Goal: Task Accomplishment & Management: Use online tool/utility

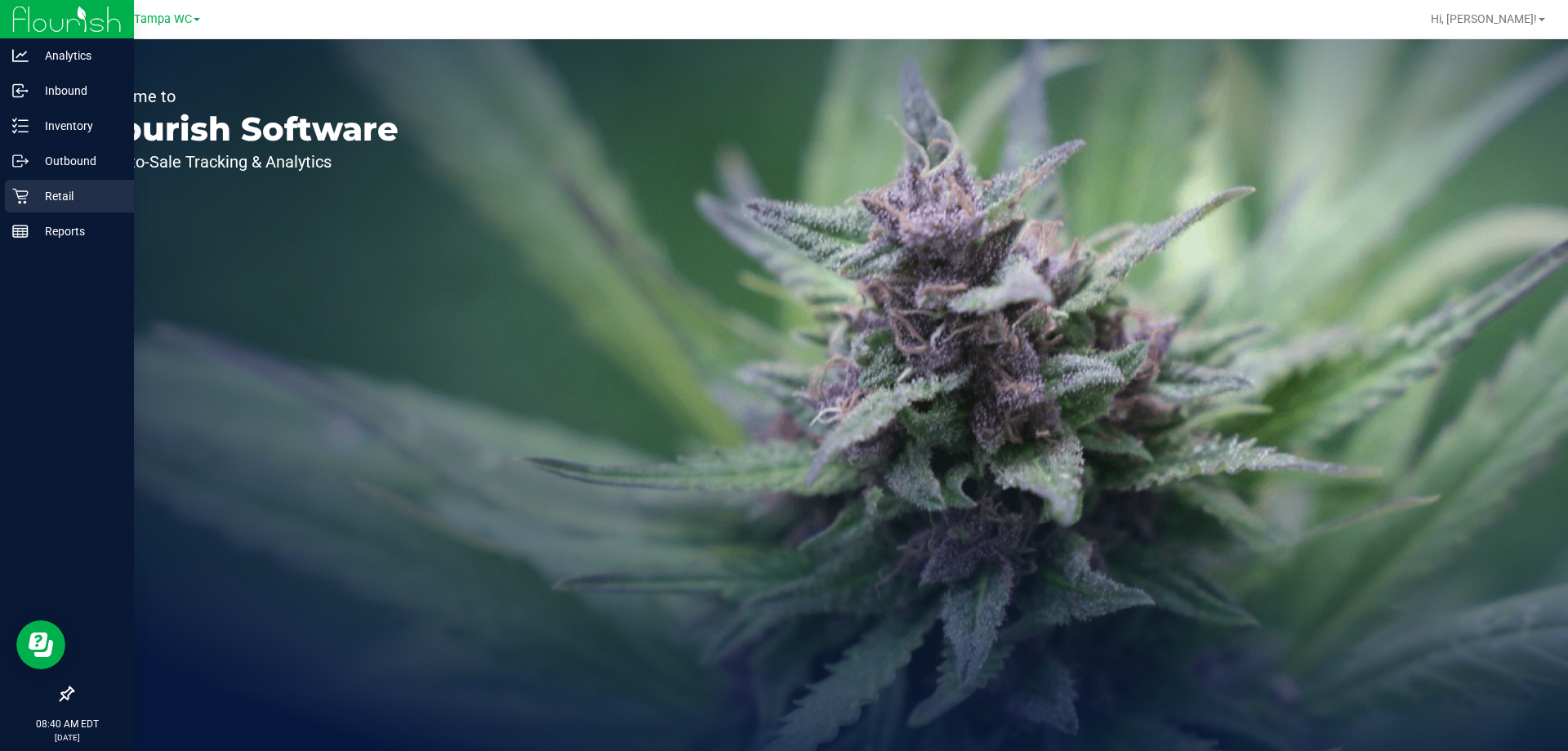
click at [26, 191] on icon at bounding box center [20, 196] width 16 height 16
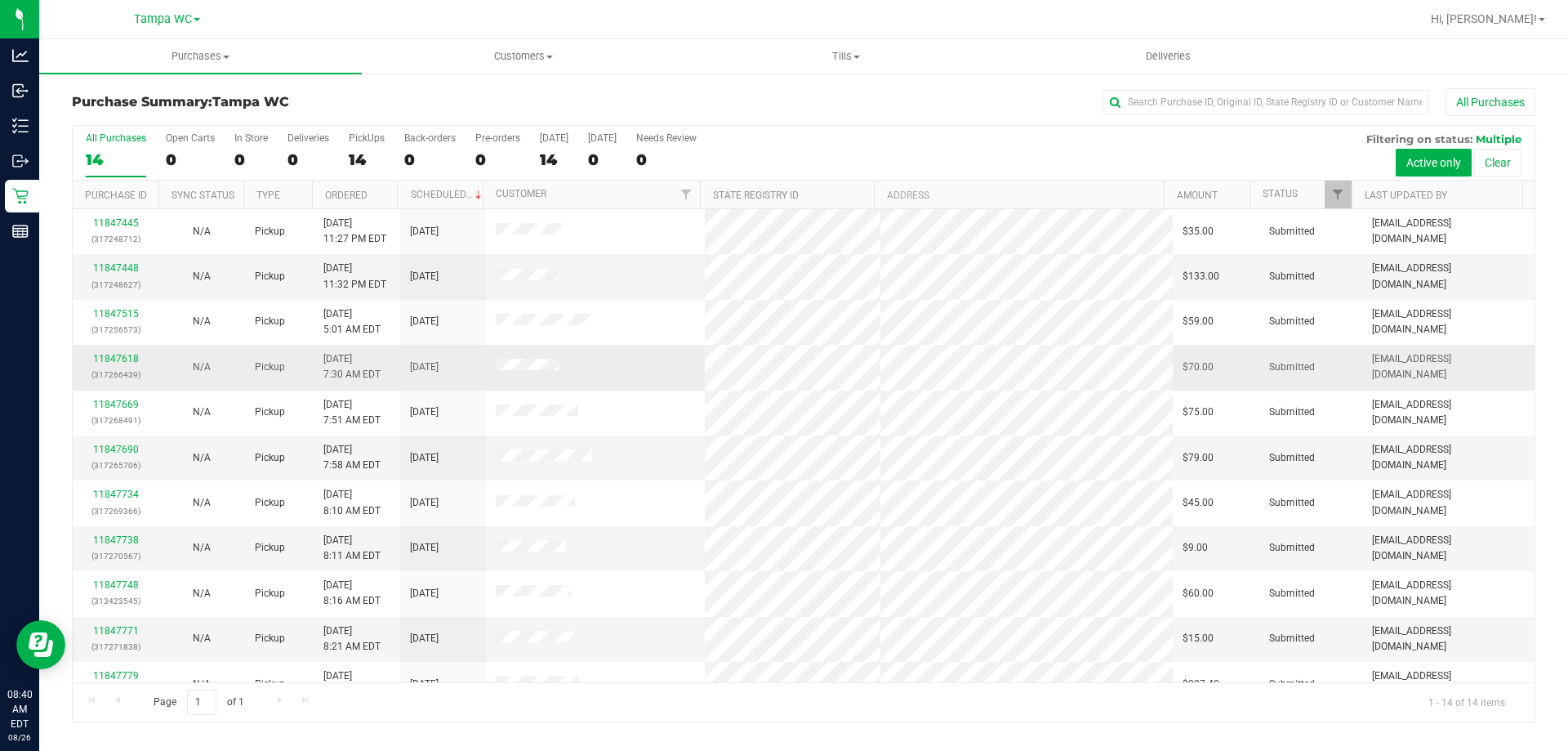
scroll to position [160, 0]
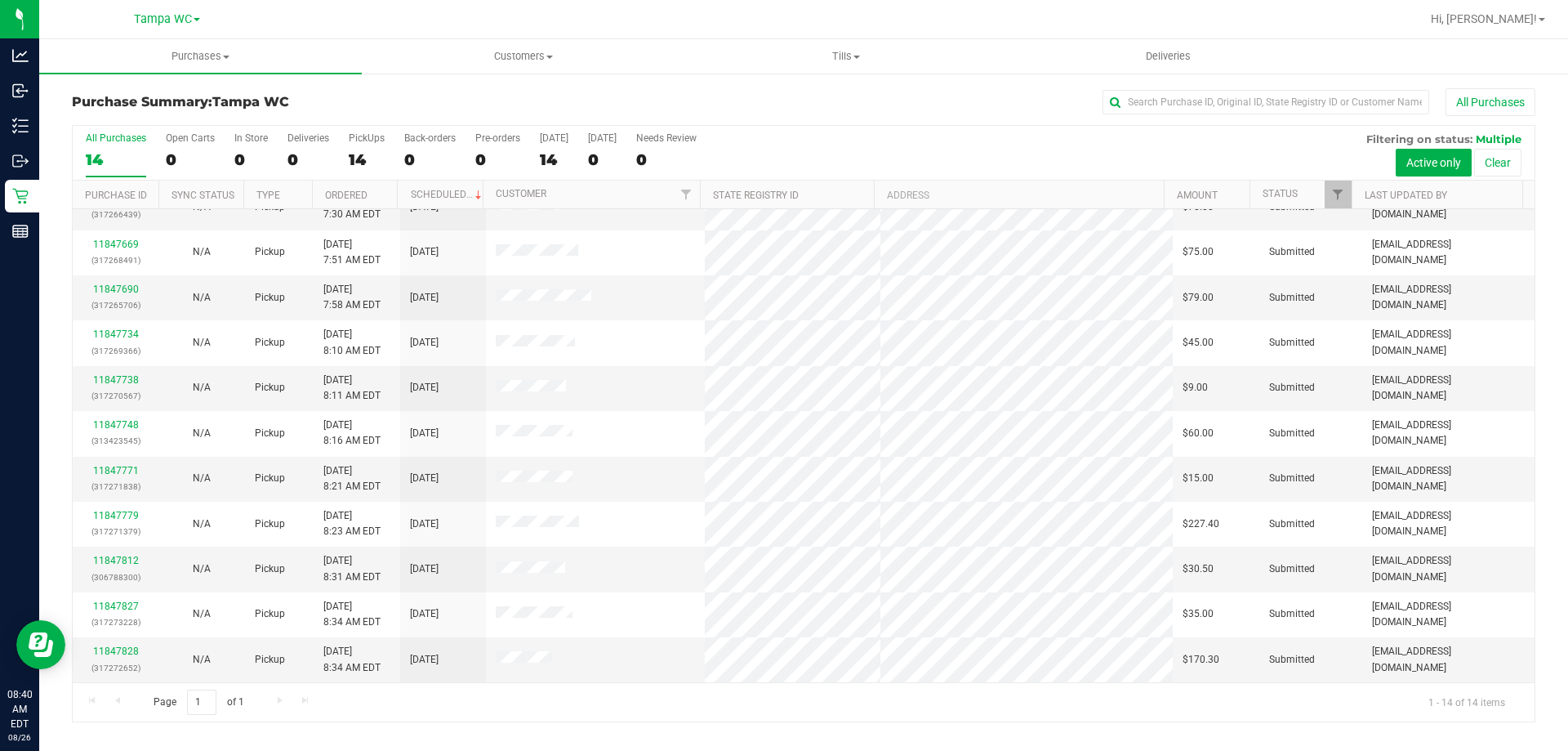
click at [1100, 144] on div "All Purchases 14 Open Carts 0 In Store 0 Deliveries 0 PickUps 14 Back-orders 0 …" at bounding box center [804, 153] width 1462 height 55
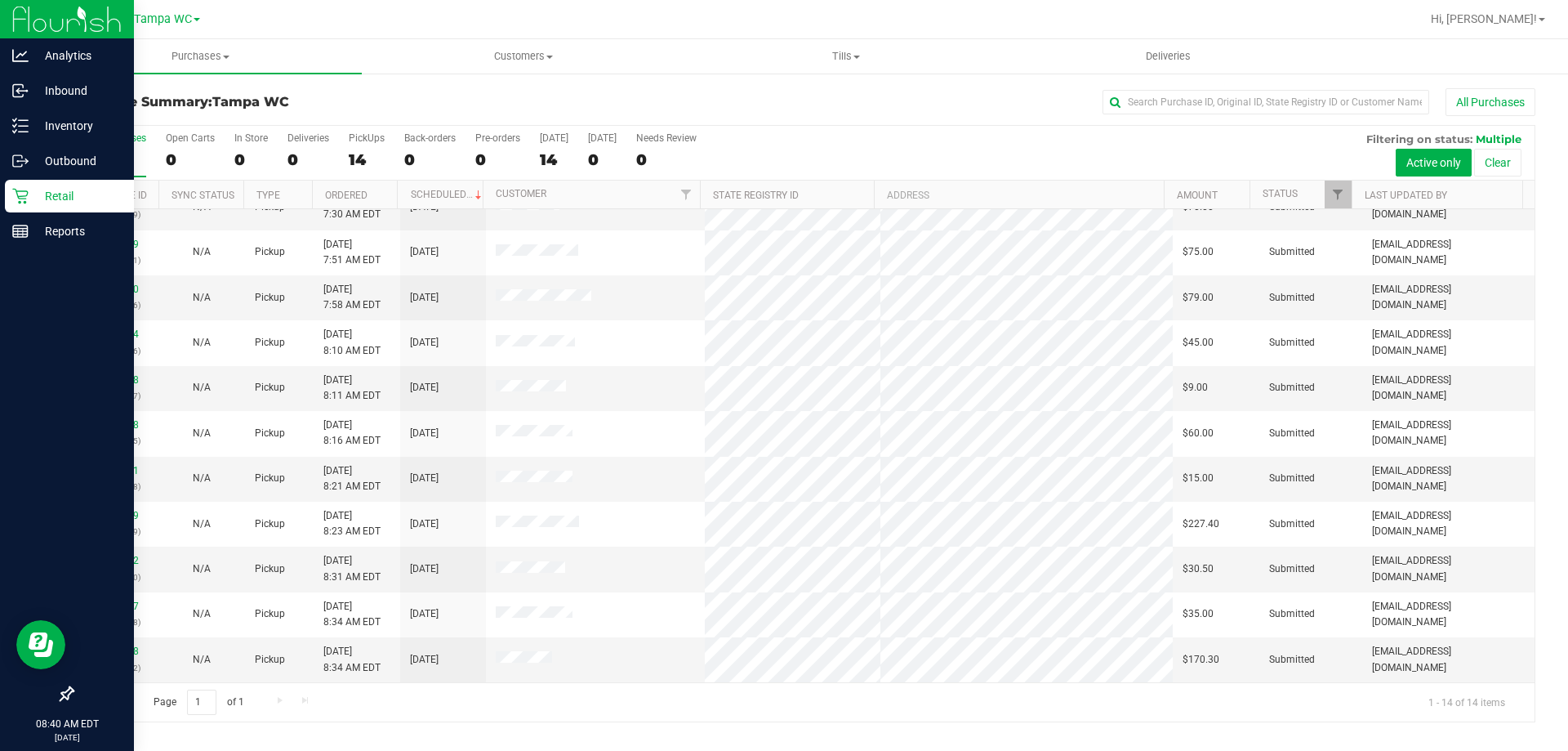
click at [65, 203] on p "Retail" at bounding box center [77, 196] width 98 height 20
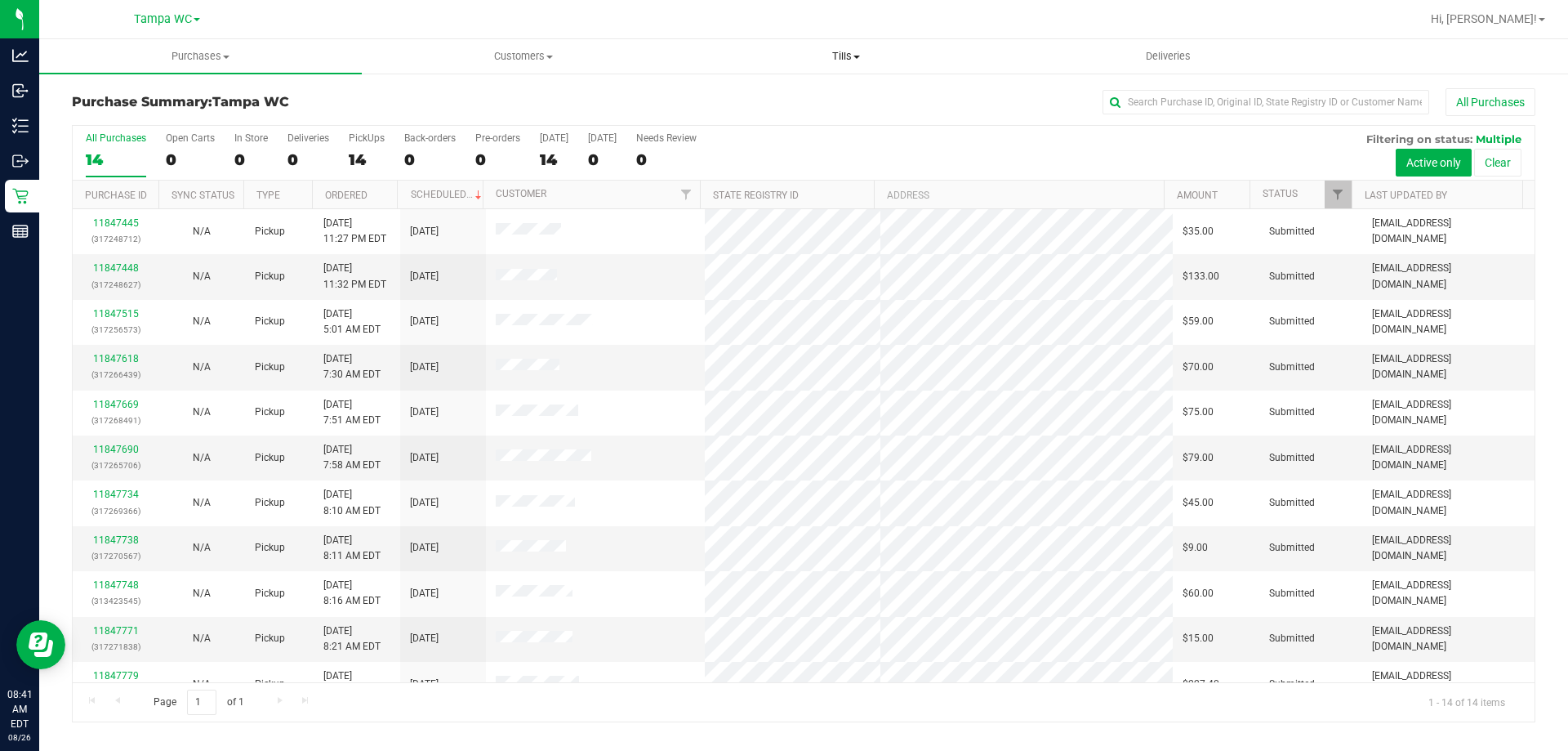
click at [862, 60] on span "Tills" at bounding box center [845, 56] width 321 height 15
click at [786, 103] on span "Manage tills" at bounding box center [739, 99] width 110 height 14
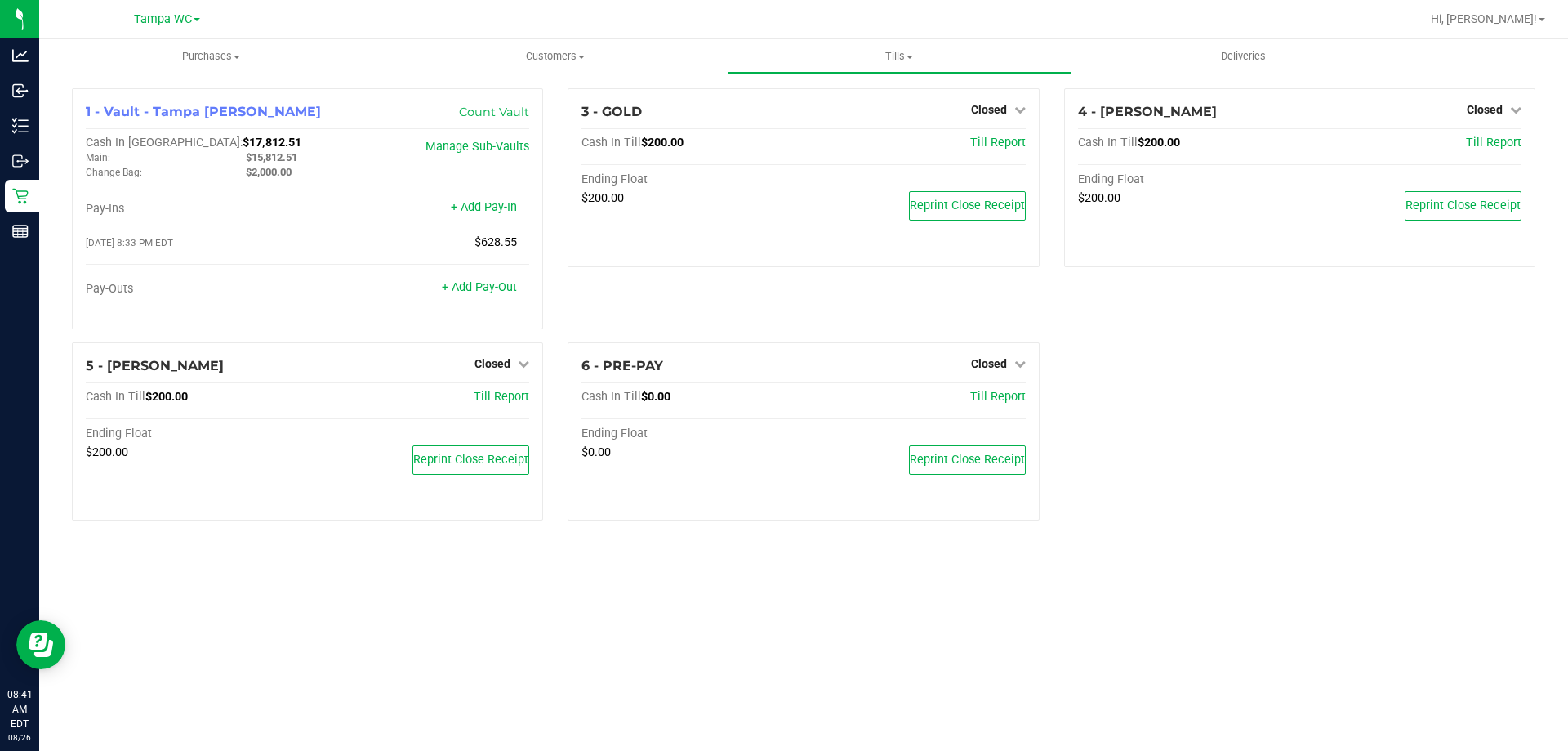
click at [769, 303] on div "3 - GOLD Closed Open Till Cash In Till $200.00 Till Report Ending Float $200.00…" at bounding box center [804, 215] width 495 height 254
drag, startPoint x: 1322, startPoint y: 342, endPoint x: 1405, endPoint y: 110, distance: 246.4
click at [1324, 341] on div "4 - DAVID-BISBAL Closed Open Till Cash In Till $200.00 Till Report Ending Float…" at bounding box center [1300, 215] width 495 height 254
click at [1477, 100] on div "Closed" at bounding box center [1494, 109] width 55 height 20
click at [1505, 116] on link "Closed" at bounding box center [1494, 109] width 55 height 13
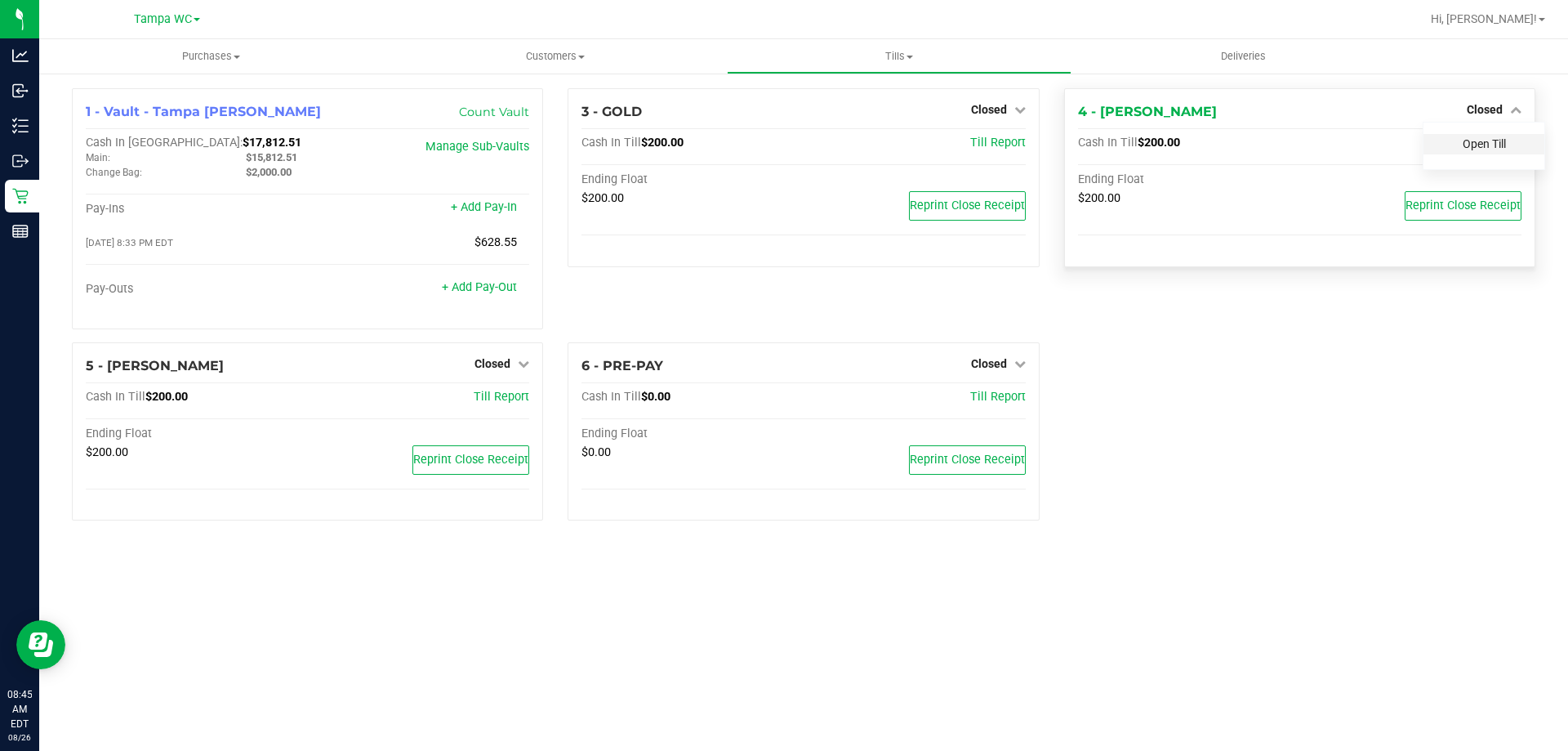
click at [1489, 138] on link "Open Till" at bounding box center [1484, 143] width 43 height 13
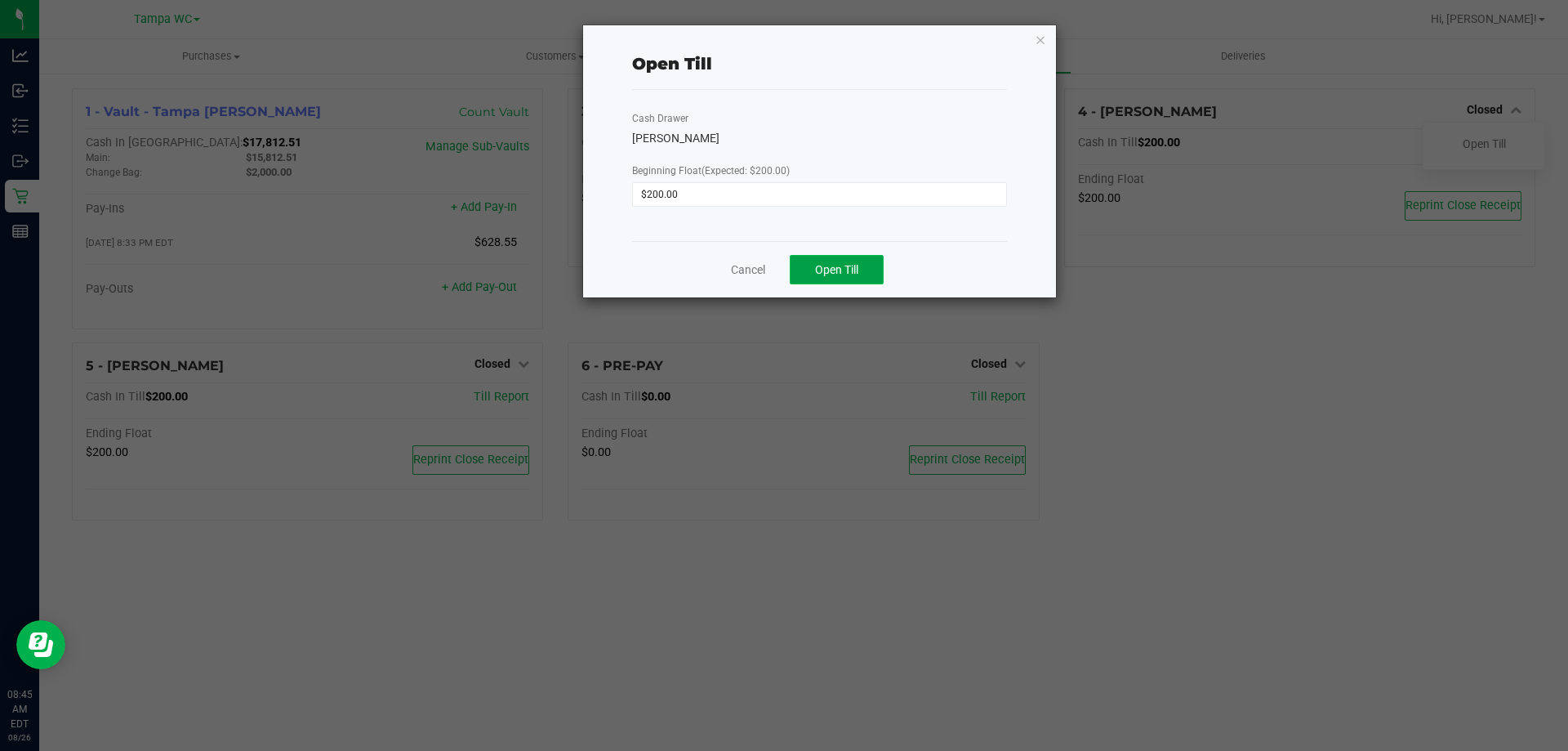
click at [849, 265] on span "Open Till" at bounding box center [837, 269] width 43 height 13
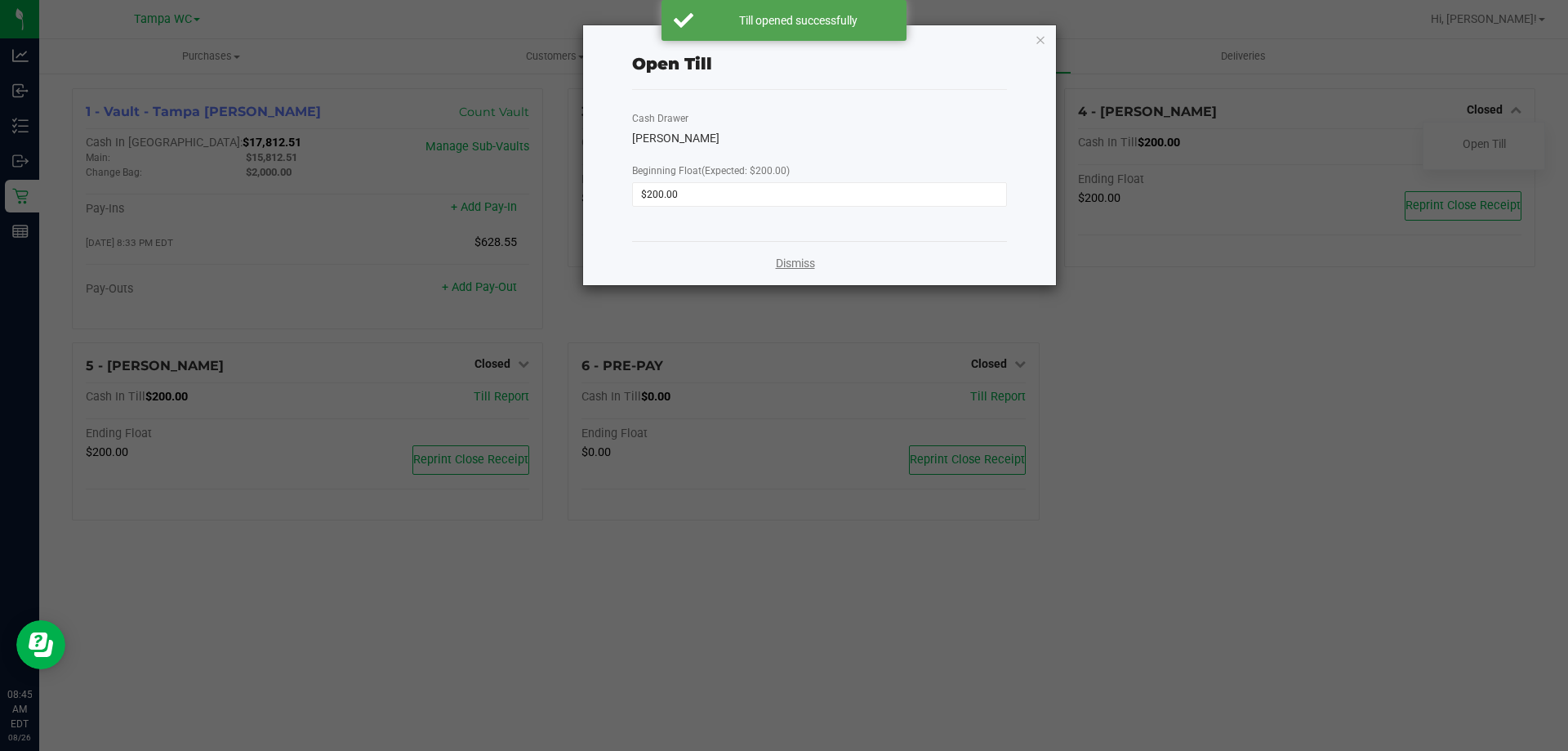
click at [791, 264] on link "Dismiss" at bounding box center [796, 263] width 39 height 18
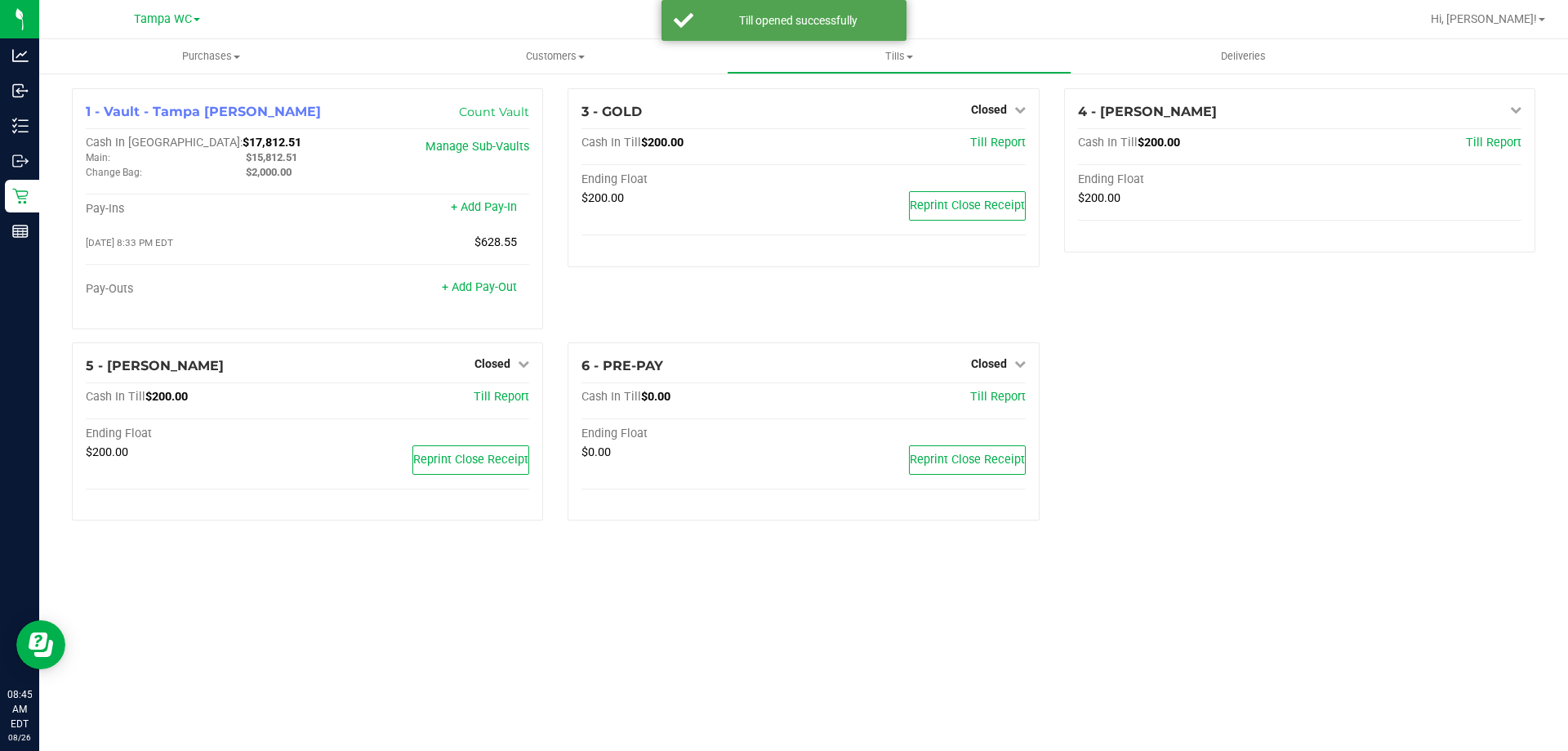
click at [732, 323] on div "3 - GOLD Closed Open Till Cash In Till $200.00 Till Report Ending Float $200.00…" at bounding box center [804, 215] width 495 height 254
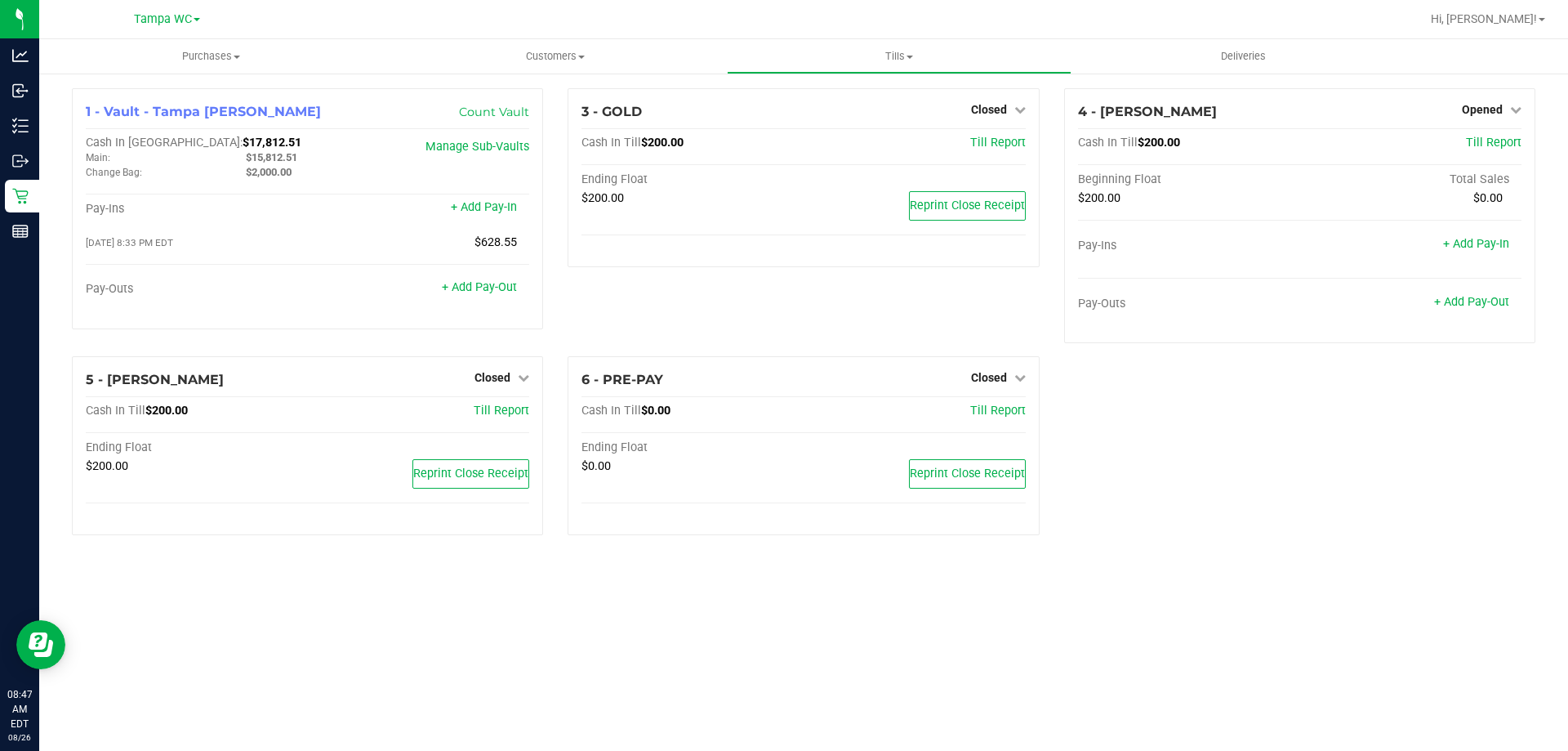
click at [1231, 446] on div "1 - Vault - Tampa Fowler Count Vault Cash In Vault: $17,812.51 Main: $15,812.51…" at bounding box center [804, 318] width 1488 height 460
drag, startPoint x: 1255, startPoint y: 474, endPoint x: 1257, endPoint y: 447, distance: 27.1
click at [1256, 474] on div "1 - Vault - Tampa Fowler Count Vault Cash In Vault: $17,812.51 Main: $15,812.51…" at bounding box center [804, 318] width 1488 height 460
click at [504, 382] on span "Closed" at bounding box center [492, 376] width 36 height 13
click at [494, 410] on link "Open Till" at bounding box center [491, 411] width 43 height 13
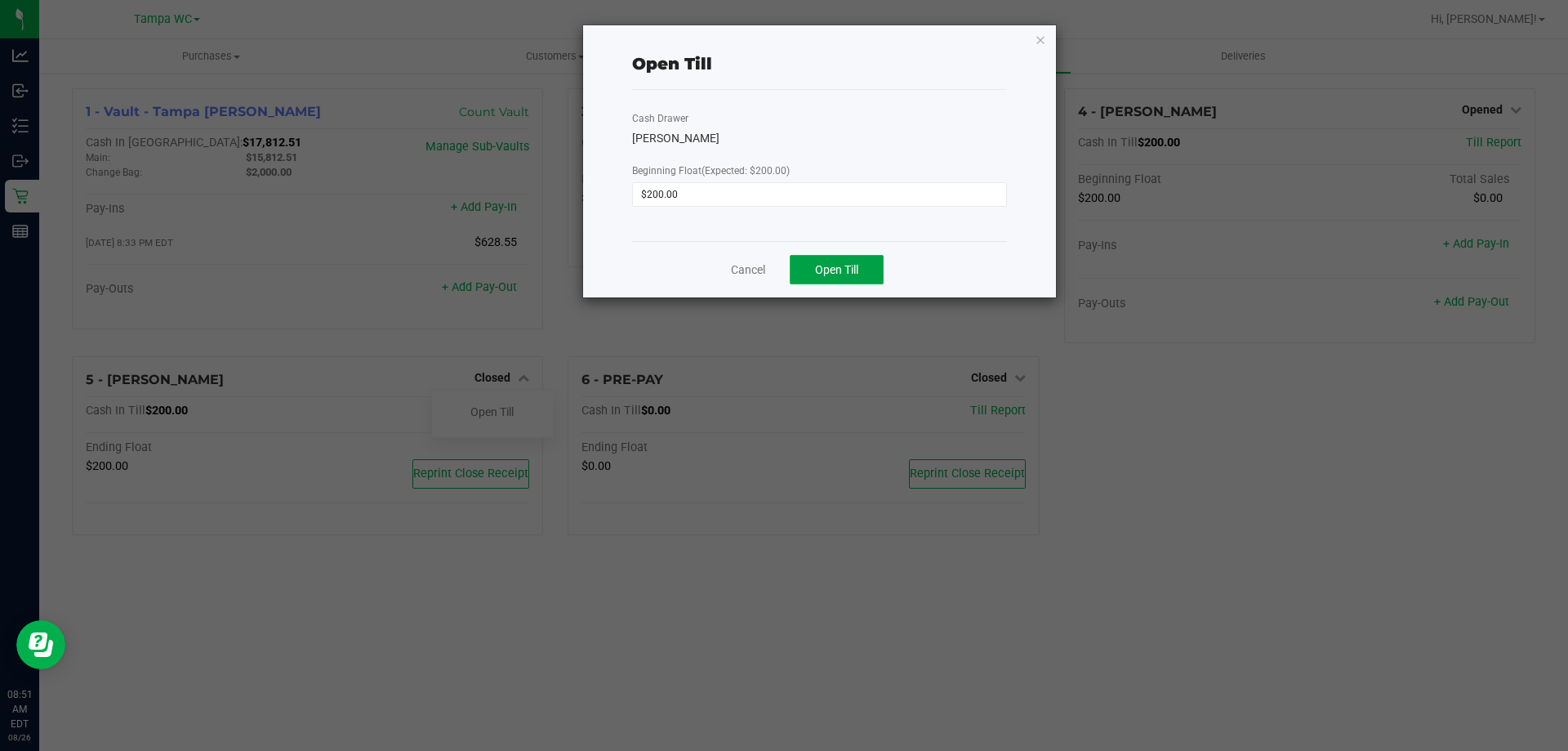
click at [830, 270] on span "Open Till" at bounding box center [837, 269] width 43 height 13
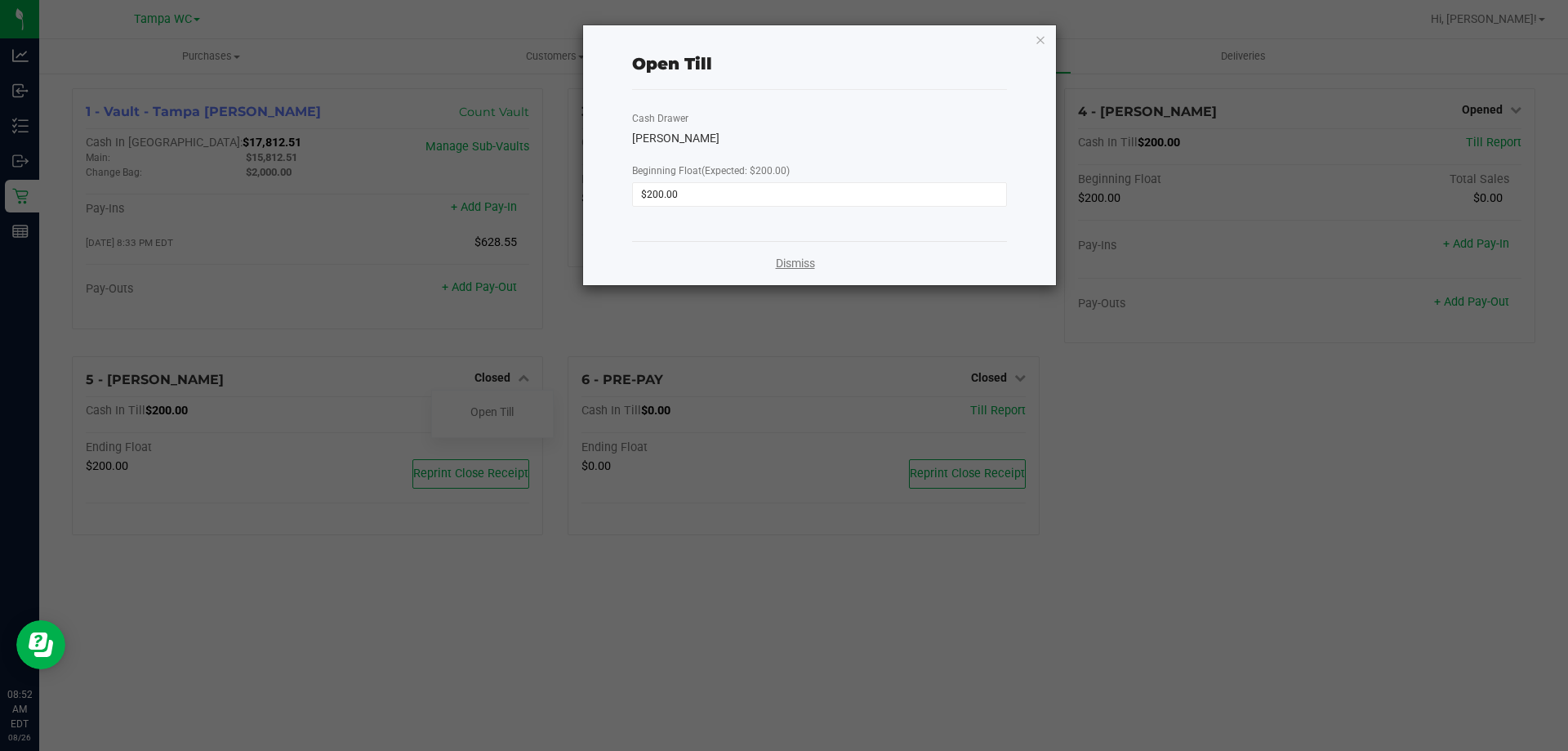
click at [781, 257] on link "Dismiss" at bounding box center [796, 263] width 39 height 18
